Goal: Task Accomplishment & Management: Manage account settings

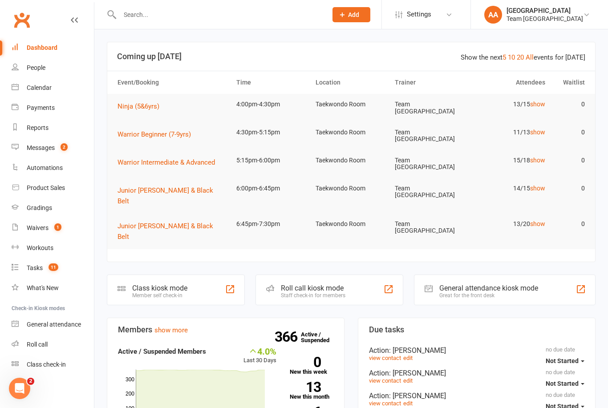
click at [52, 89] on link "Calendar" at bounding box center [53, 88] width 82 height 20
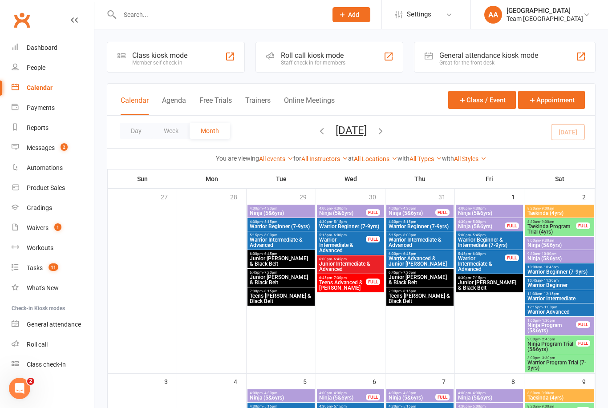
click at [134, 129] on button "Day" at bounding box center [136, 131] width 33 height 16
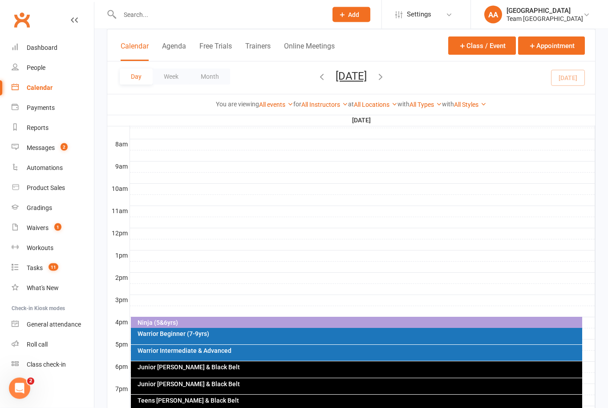
click at [234, 321] on div "Ninja (5&6yrs)" at bounding box center [359, 323] width 444 height 6
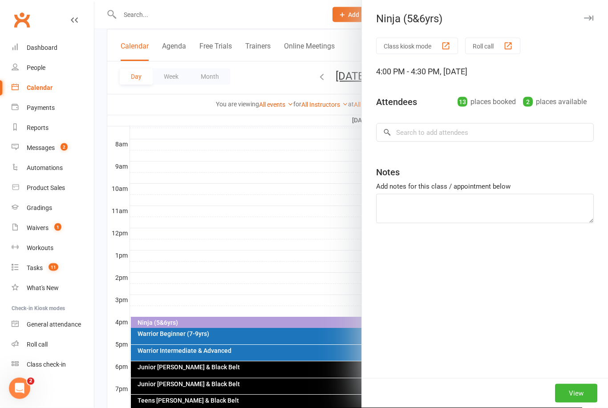
scroll to position [220, 0]
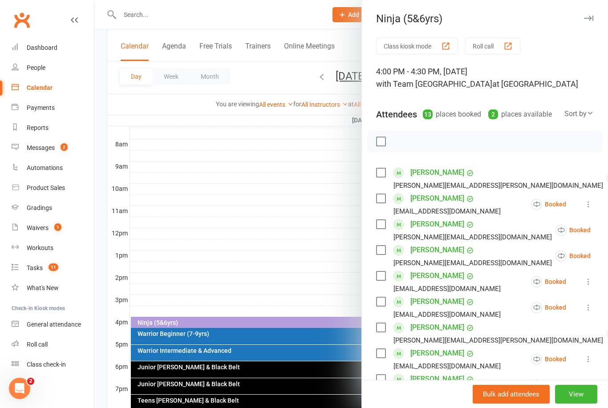
click at [567, 404] on button "View" at bounding box center [576, 394] width 42 height 19
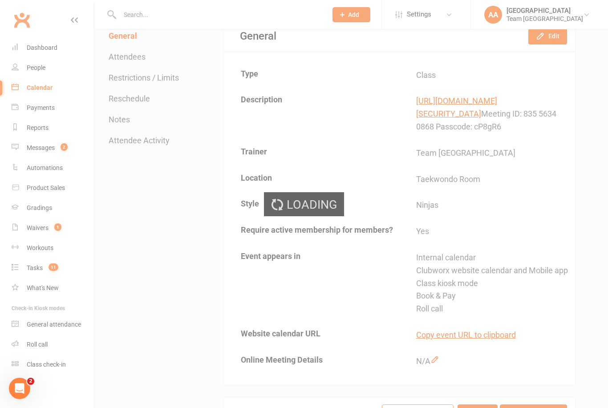
scroll to position [222, 0]
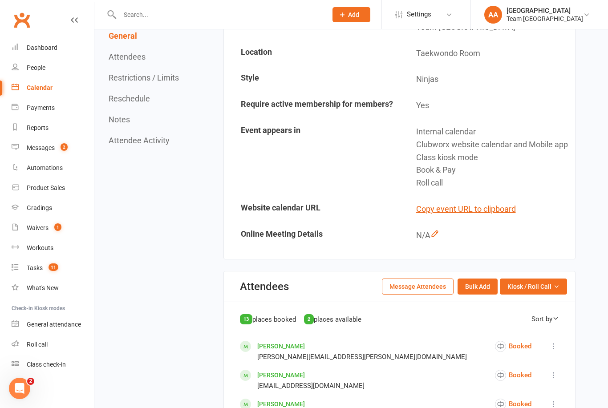
click at [558, 290] on icon "button" at bounding box center [556, 286] width 6 height 6
click at [514, 333] on link "Enter Roll Call" at bounding box center [522, 325] width 88 height 18
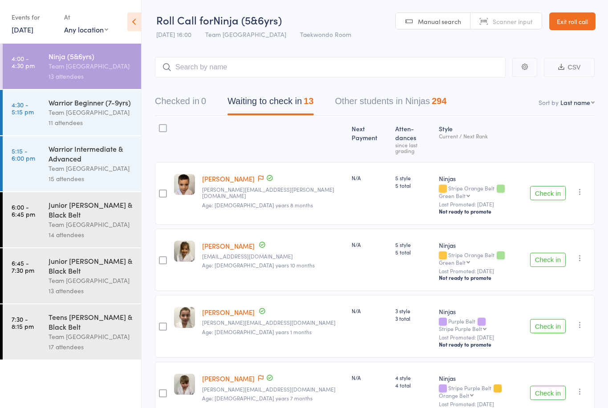
click at [577, 101] on select "First name Last name Birthday today? Behind on payments? Check in time Next pay…" at bounding box center [577, 102] width 34 height 9
select select "10"
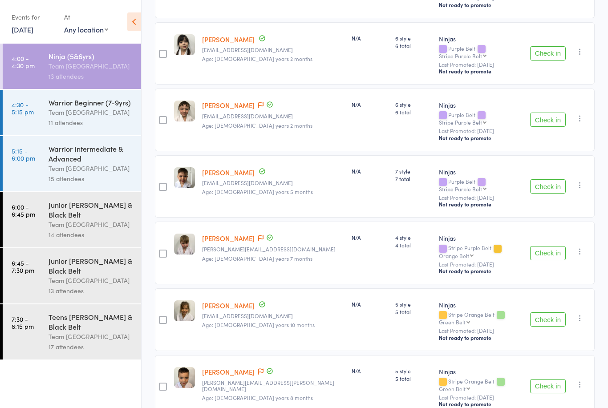
scroll to position [541, 0]
click at [80, 107] on div "Warrior Beginner (7-9yrs)" at bounding box center [91, 102] width 85 height 10
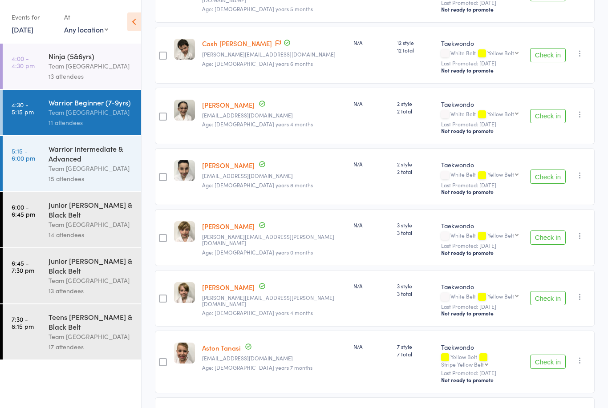
scroll to position [226, 0]
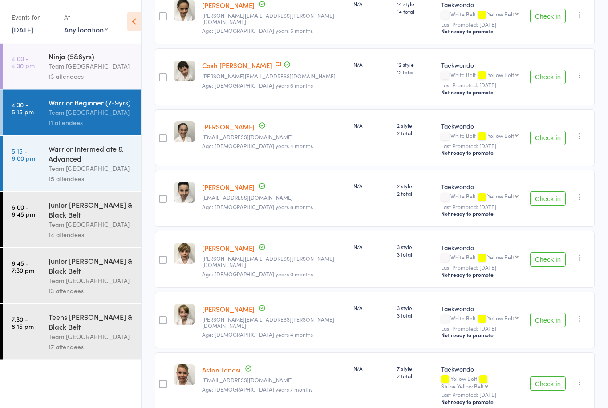
click at [79, 155] on div "Warrior Intermediate & Advanced" at bounding box center [91, 154] width 85 height 20
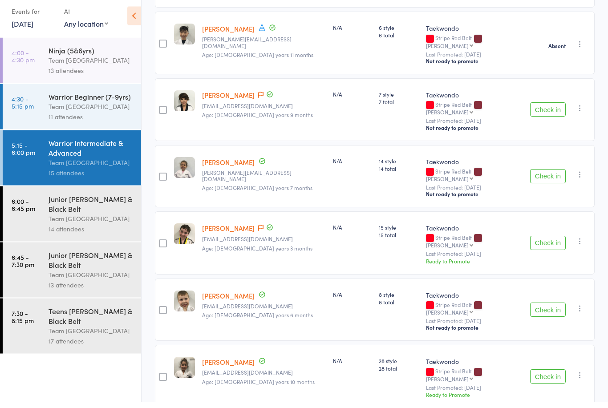
scroll to position [692, 0]
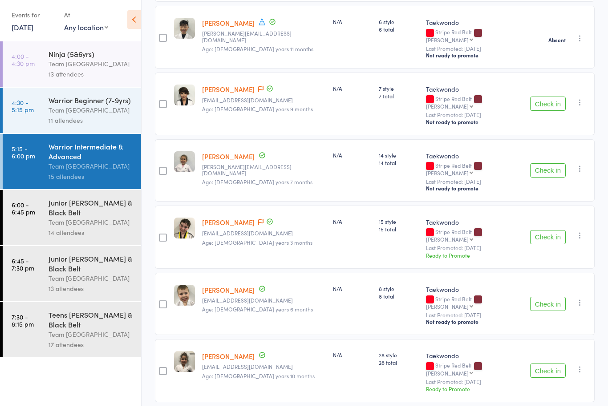
click at [33, 27] on link "12 Aug, 2025" at bounding box center [23, 29] width 22 height 10
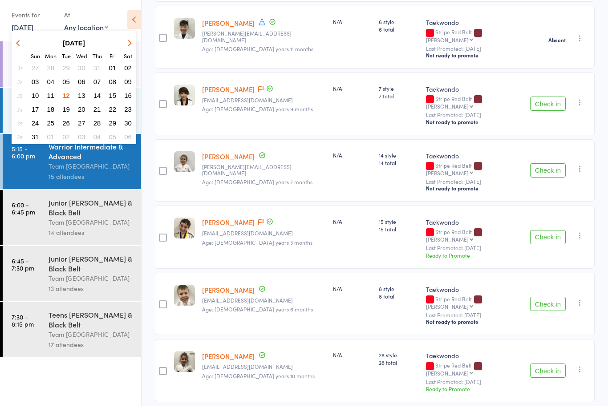
scroll to position [664, 0]
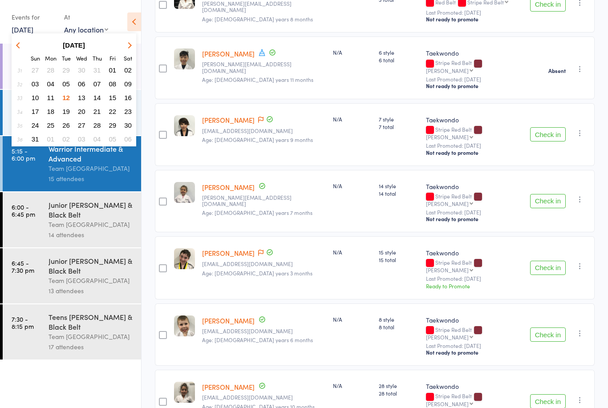
click at [87, 97] on button "13" at bounding box center [82, 98] width 14 height 12
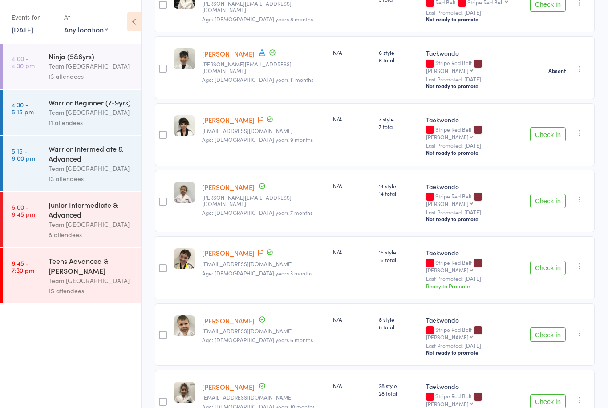
click at [85, 65] on div "Team [GEOGRAPHIC_DATA]" at bounding box center [91, 66] width 85 height 10
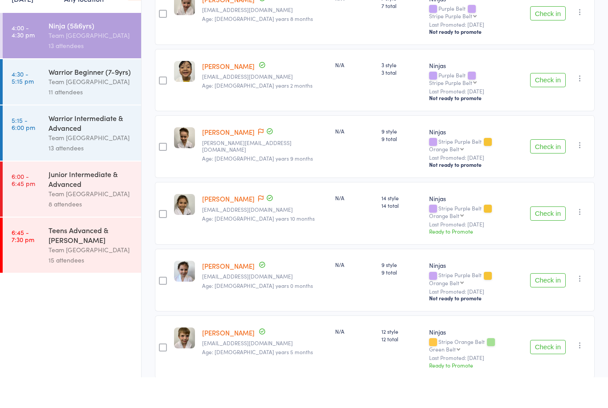
scroll to position [570, 0]
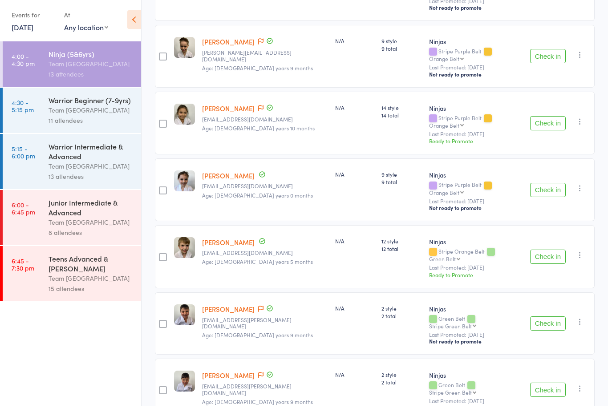
click at [93, 113] on div "Team [GEOGRAPHIC_DATA]" at bounding box center [91, 112] width 85 height 10
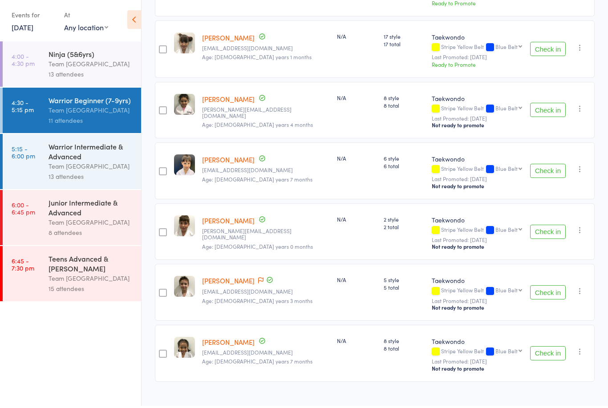
scroll to position [448, 0]
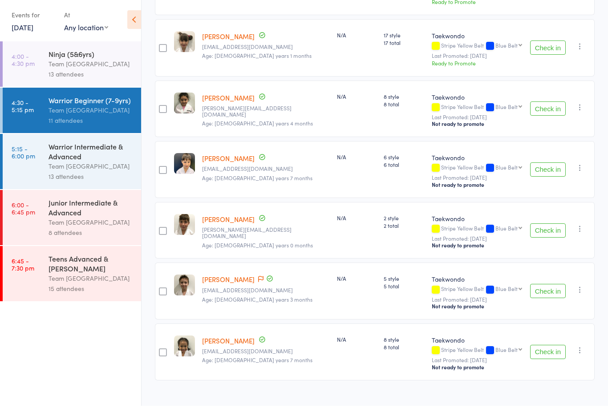
click at [80, 149] on div "Warrior Intermediate & Advanced" at bounding box center [91, 154] width 85 height 20
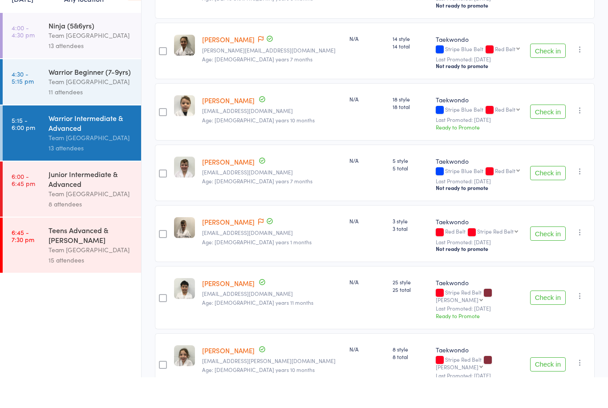
scroll to position [570, 0]
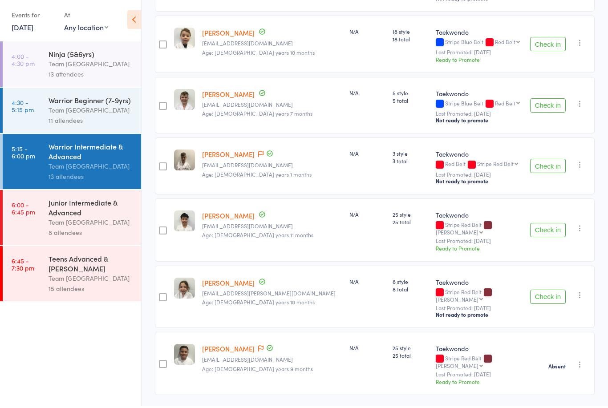
click at [33, 27] on link "13 Aug, 2025" at bounding box center [23, 29] width 22 height 10
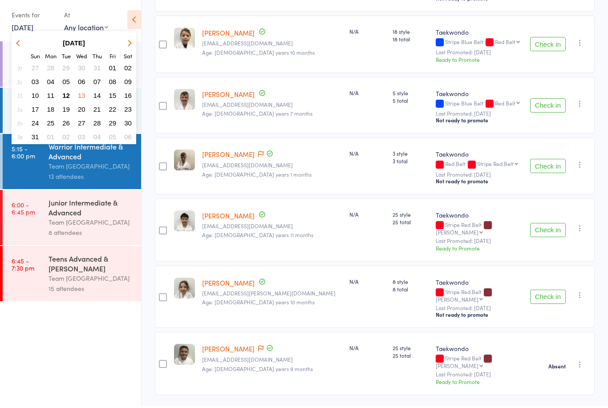
scroll to position [541, 0]
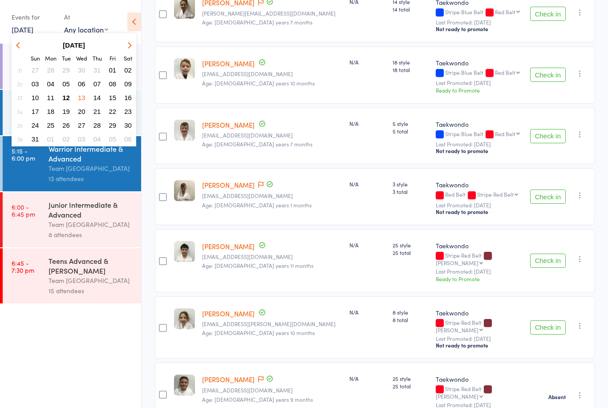
click at [101, 100] on button "14" at bounding box center [97, 98] width 14 height 12
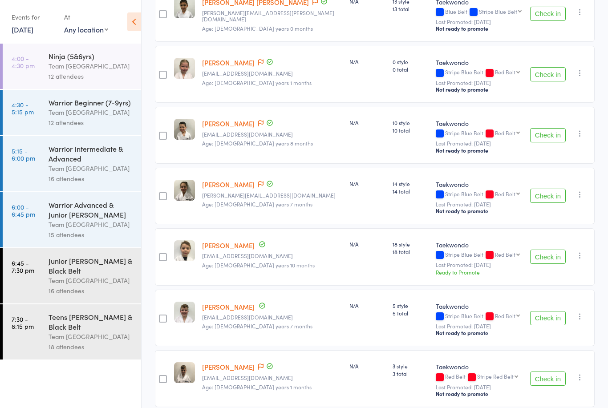
scroll to position [360, 0]
click at [87, 58] on div "Ninja (5&6yrs)" at bounding box center [91, 56] width 85 height 10
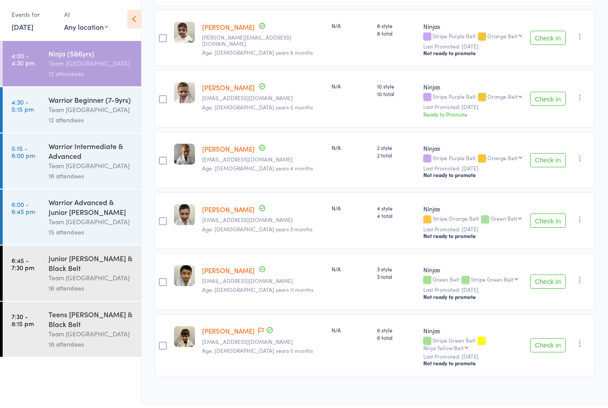
scroll to position [509, 0]
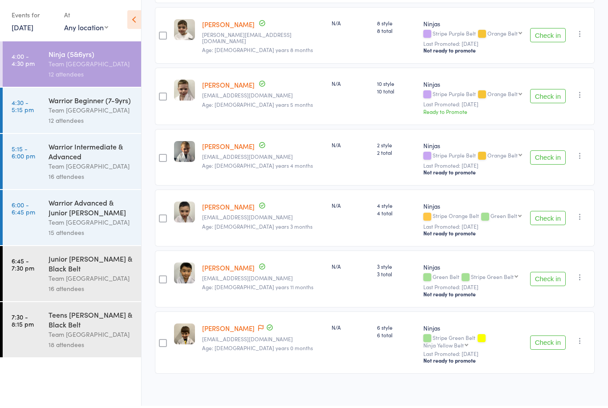
click at [89, 103] on div "Warrior Beginner (7-9yrs)" at bounding box center [91, 102] width 85 height 10
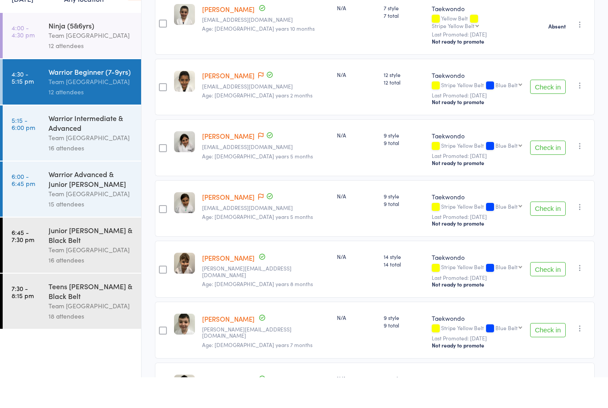
scroll to position [509, 0]
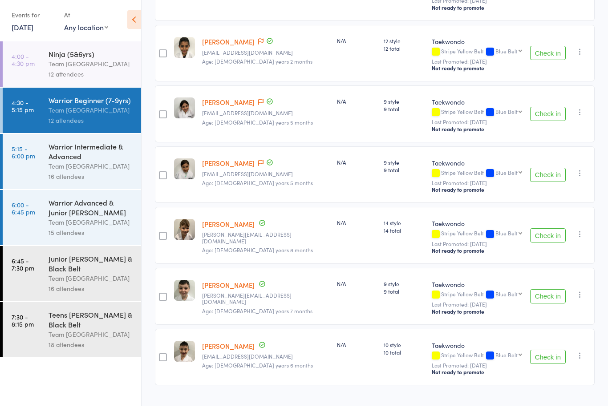
click at [85, 163] on div "Warrior Intermediate & Advanced" at bounding box center [91, 154] width 85 height 20
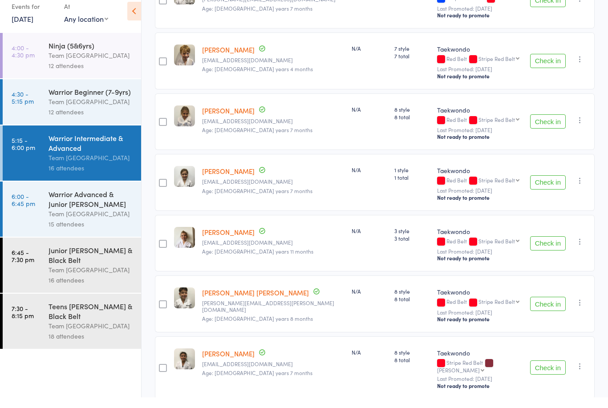
scroll to position [753, 0]
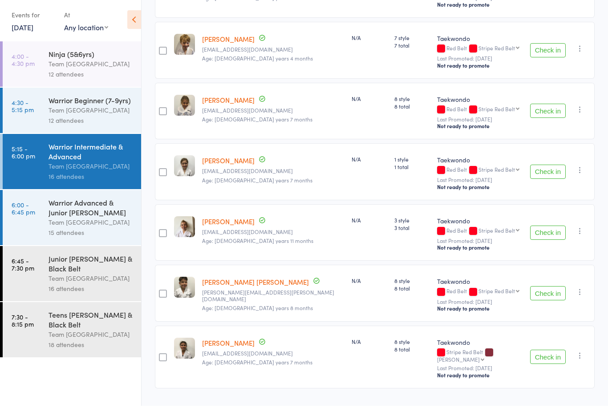
click at [33, 30] on link "14 Aug, 2025" at bounding box center [23, 29] width 22 height 10
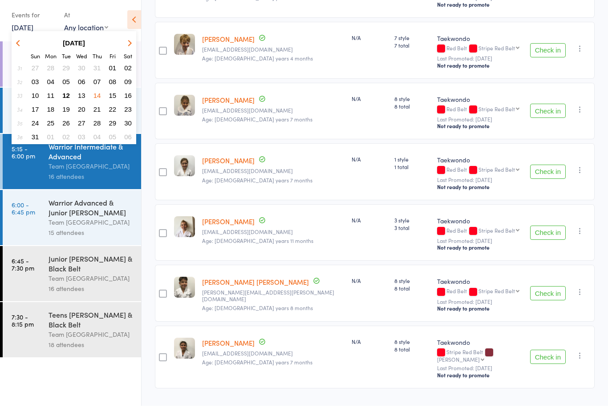
scroll to position [724, 0]
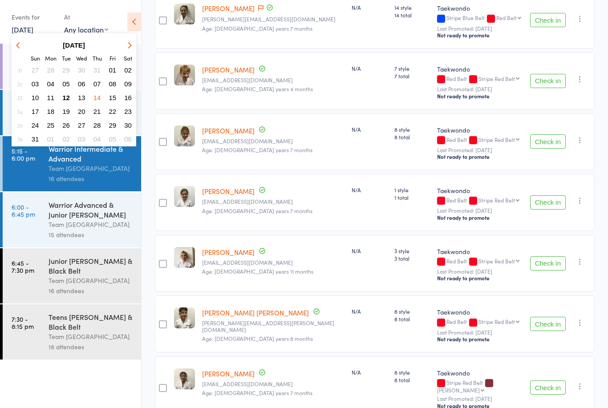
click at [115, 99] on span "15" at bounding box center [113, 98] width 8 height 8
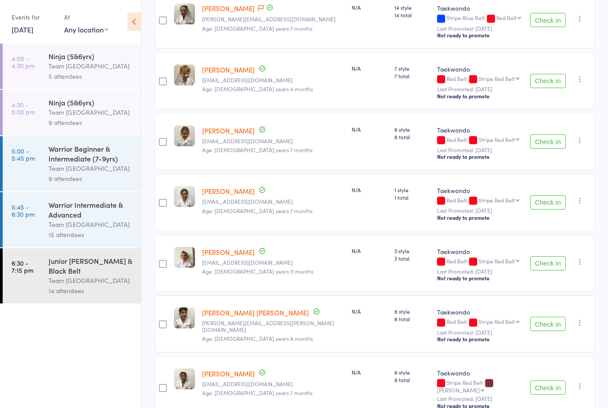
click at [95, 228] on div "Team [GEOGRAPHIC_DATA]" at bounding box center [91, 224] width 85 height 10
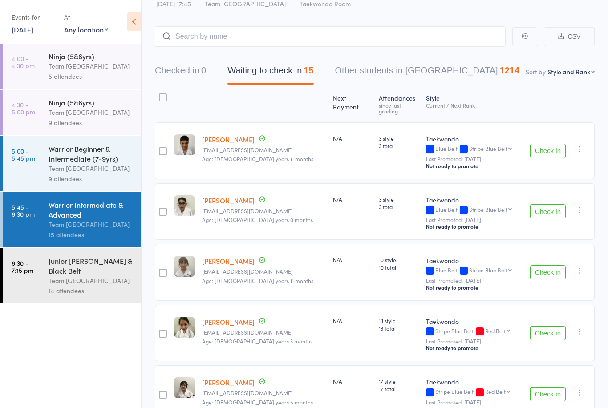
scroll to position [24, 0]
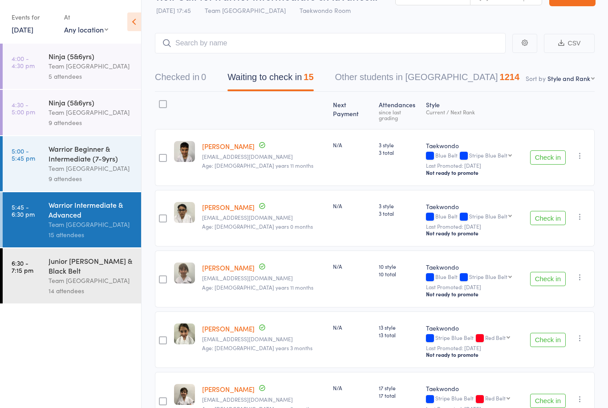
click at [80, 157] on div "Warrior Beginner & Intermediate (7-9yrs)" at bounding box center [91, 154] width 85 height 20
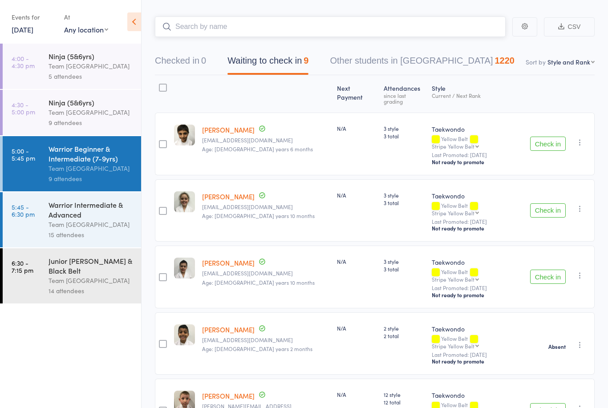
scroll to position [24, 0]
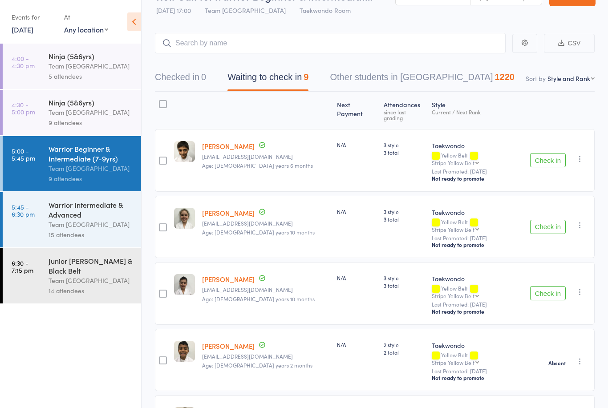
click at [83, 104] on div "Ninja (5&6yrs)" at bounding box center [91, 102] width 85 height 10
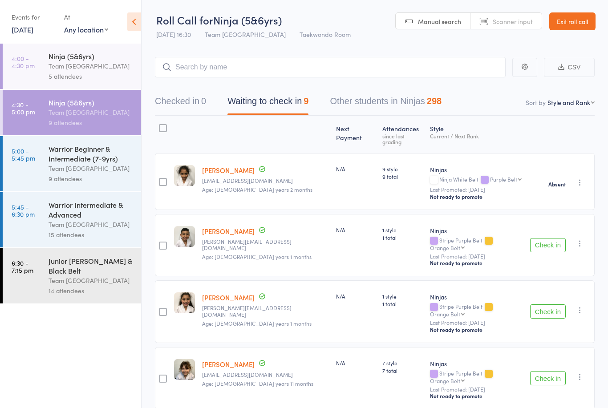
click at [84, 62] on div "Team [GEOGRAPHIC_DATA]" at bounding box center [91, 66] width 85 height 10
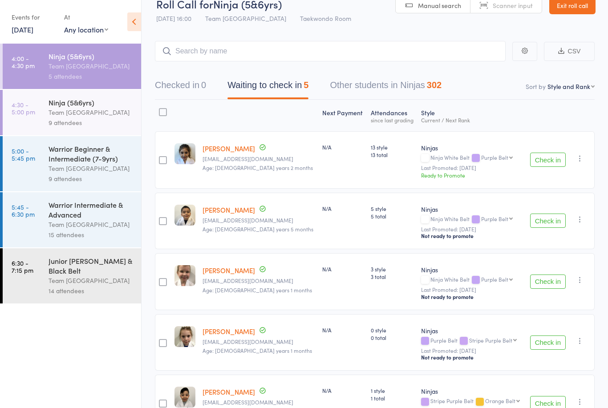
scroll to position [11, 0]
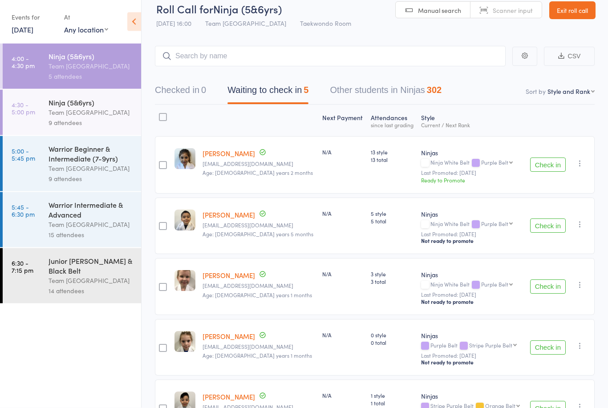
click at [33, 29] on link "15 Aug, 2025" at bounding box center [23, 29] width 22 height 10
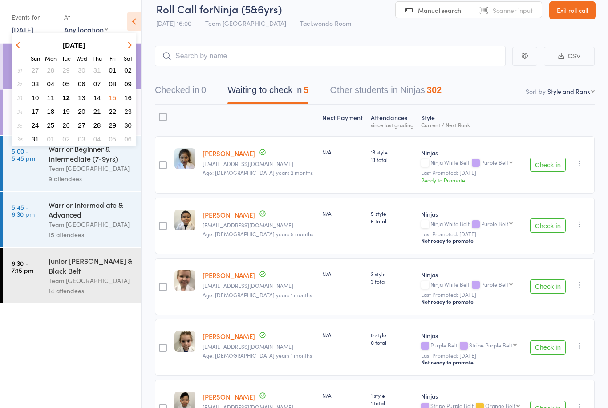
scroll to position [11, 0]
click at [130, 96] on span "16" at bounding box center [128, 98] width 8 height 8
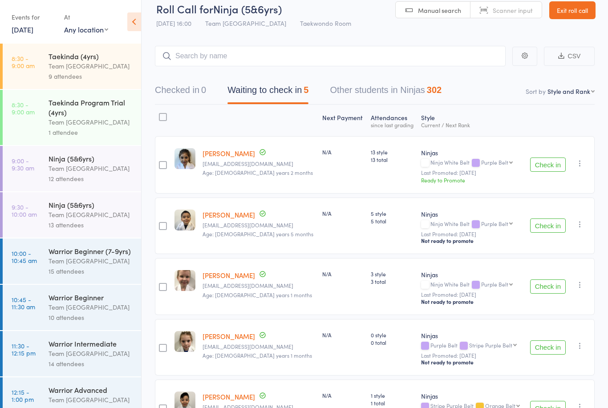
click at [65, 169] on div "Team [GEOGRAPHIC_DATA]" at bounding box center [91, 168] width 85 height 10
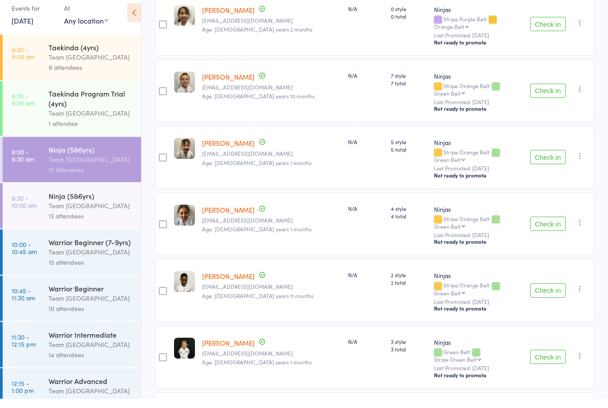
scroll to position [509, 0]
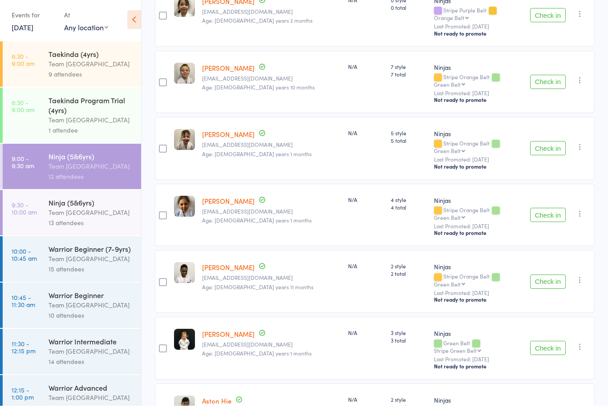
click at [93, 213] on div "Team [GEOGRAPHIC_DATA]" at bounding box center [91, 215] width 85 height 10
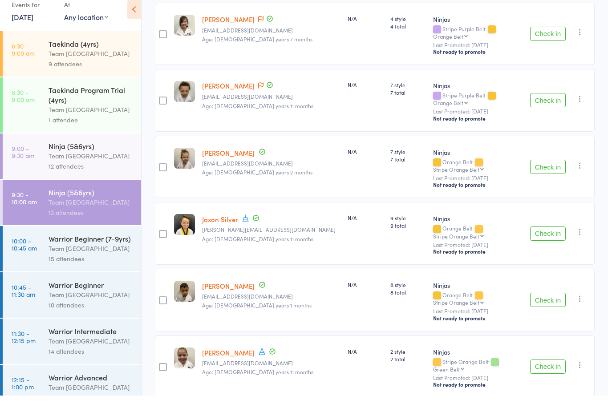
scroll to position [553, 0]
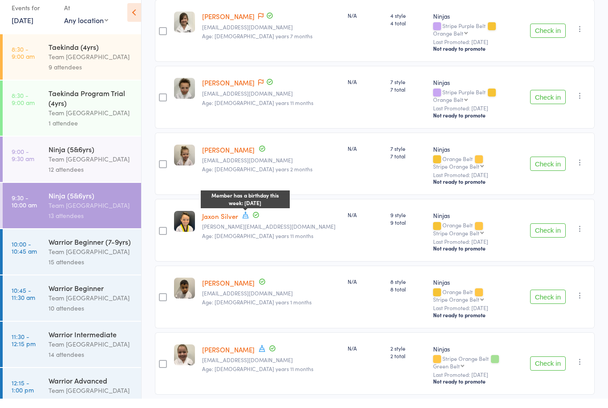
click at [243, 220] on icon at bounding box center [246, 224] width 8 height 8
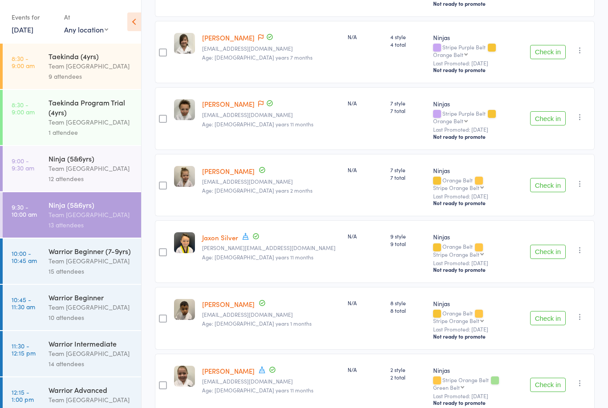
click at [86, 256] on div "Warrior Beginner (7-9yrs)" at bounding box center [91, 251] width 85 height 10
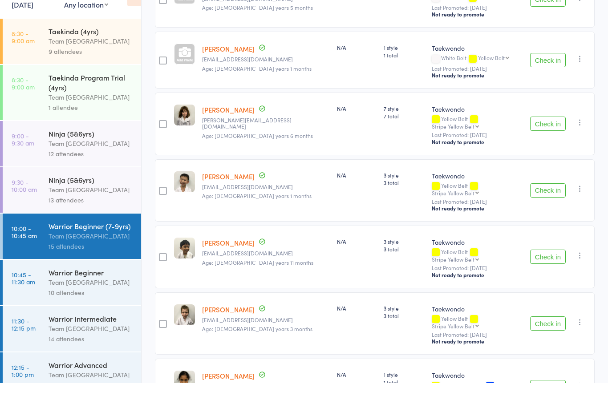
scroll to position [692, 0]
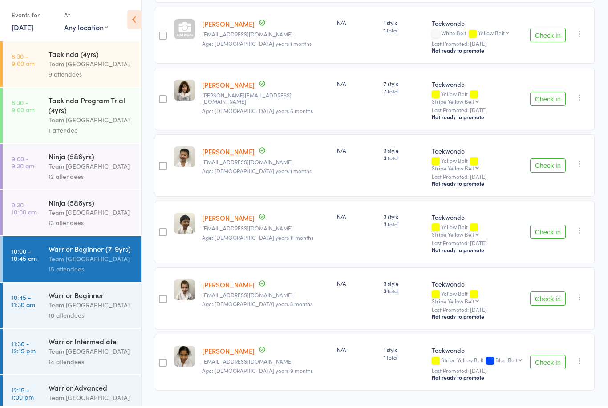
click at [95, 302] on div "Warrior Beginner" at bounding box center [91, 297] width 85 height 10
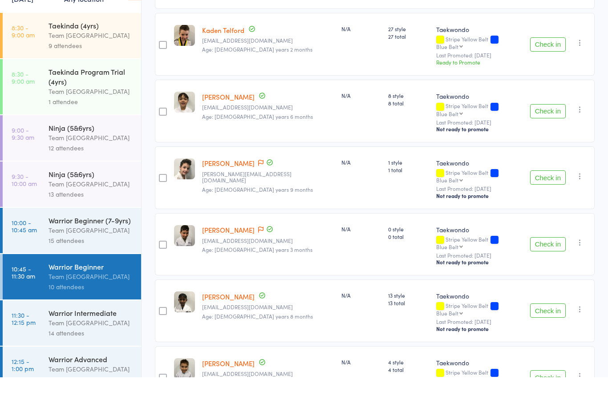
scroll to position [387, 0]
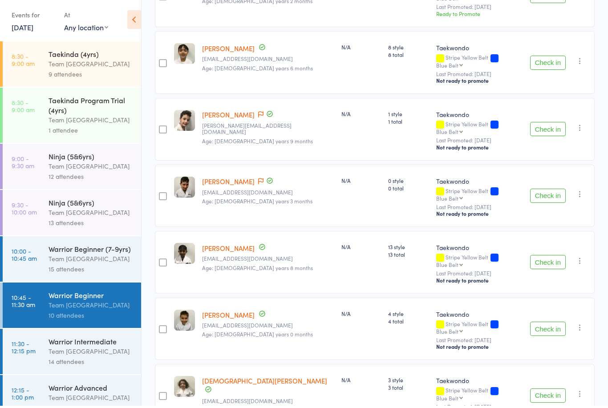
click at [105, 348] on div "Warrior Intermediate" at bounding box center [91, 344] width 85 height 10
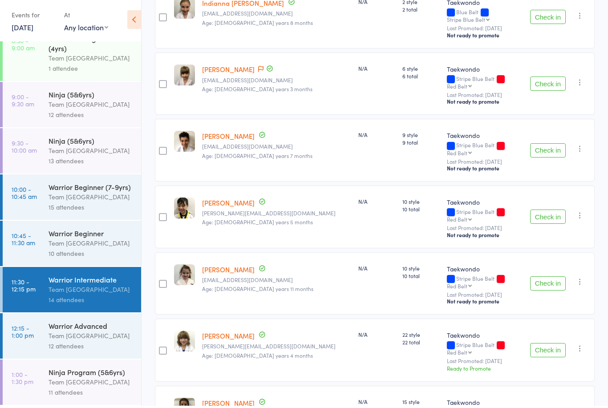
scroll to position [71, 0]
click at [85, 327] on div "Warrior Advanced" at bounding box center [91, 328] width 85 height 10
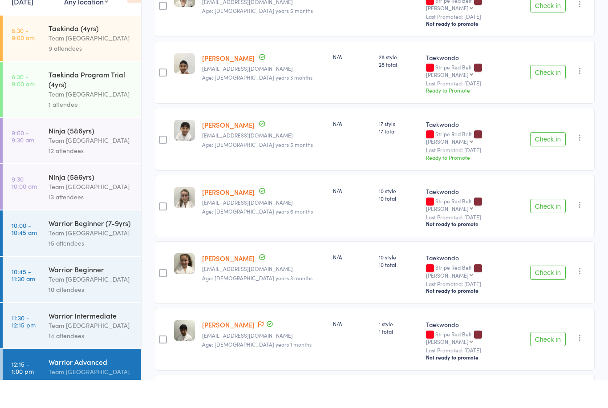
scroll to position [509, 0]
